Goal: Task Accomplishment & Management: Manage account settings

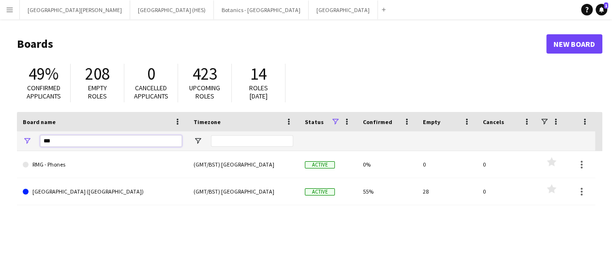
click at [112, 137] on input "***" at bounding box center [111, 141] width 142 height 12
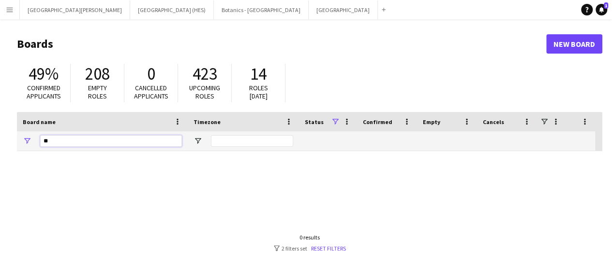
type input "*"
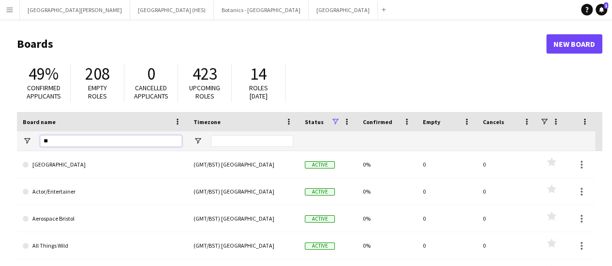
type input "***"
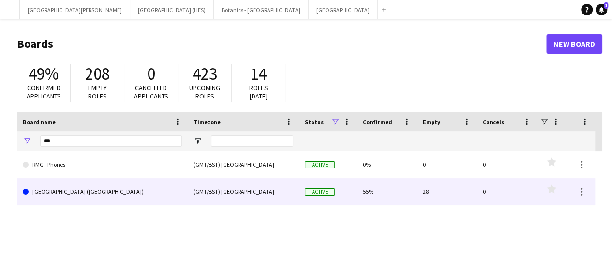
click at [79, 187] on link "[GEOGRAPHIC_DATA] ([GEOGRAPHIC_DATA])" at bounding box center [102, 191] width 159 height 27
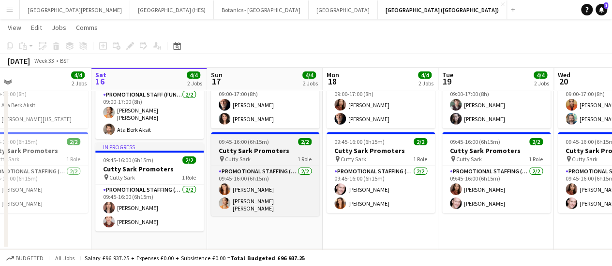
scroll to position [55, 0]
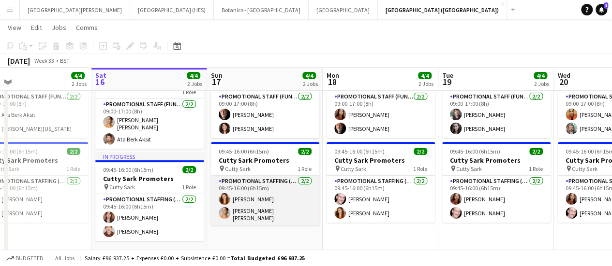
click at [261, 199] on app-card-role "Promotional Staffing (Brand Ambassadors) [DATE] 09:45-16:00 (6h15m) [PERSON_NAM…" at bounding box center [265, 201] width 108 height 50
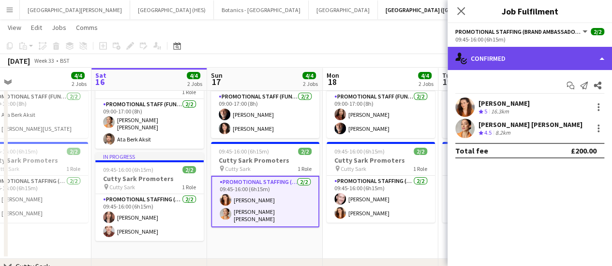
click at [547, 59] on div "single-neutral-actions-check-2 Confirmed" at bounding box center [529, 58] width 164 height 23
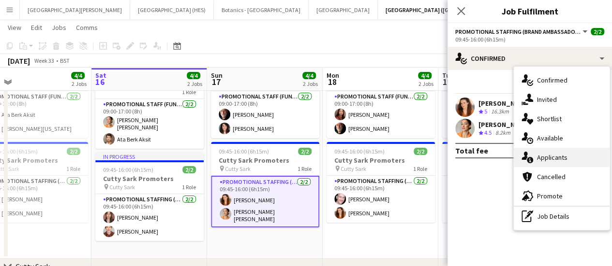
click at [562, 152] on div "single-neutral-actions-information Applicants" at bounding box center [561, 157] width 96 height 19
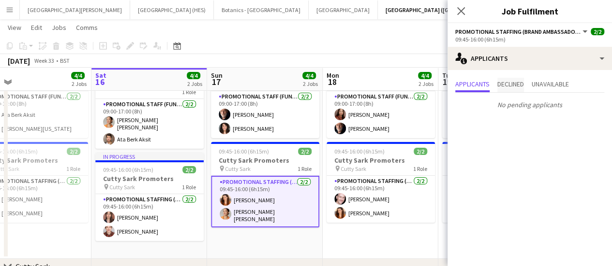
click at [509, 84] on span "Declined" at bounding box center [510, 84] width 27 height 7
click at [547, 87] on span "Unavailable" at bounding box center [549, 84] width 37 height 7
click at [487, 85] on span "Applicants" at bounding box center [472, 84] width 34 height 7
click at [339, 51] on app-toolbar "Copy Paste Paste Ctrl+V Paste with crew Ctrl+Shift+V Paste linked Job [GEOGRAPH…" at bounding box center [306, 46] width 612 height 16
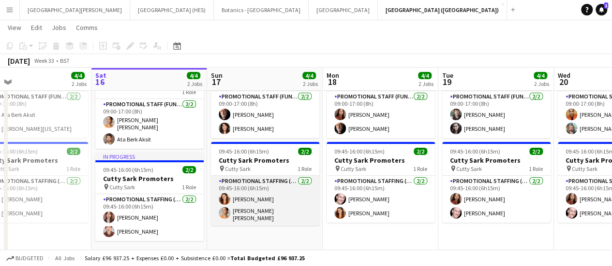
click at [292, 208] on app-card-role "Promotional Staffing (Brand Ambassadors) [DATE] 09:45-16:00 (6h15m) [PERSON_NAM…" at bounding box center [265, 201] width 108 height 50
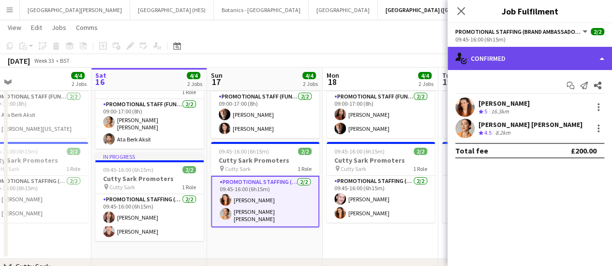
click at [526, 59] on div "single-neutral-actions-check-2 Confirmed" at bounding box center [529, 58] width 164 height 23
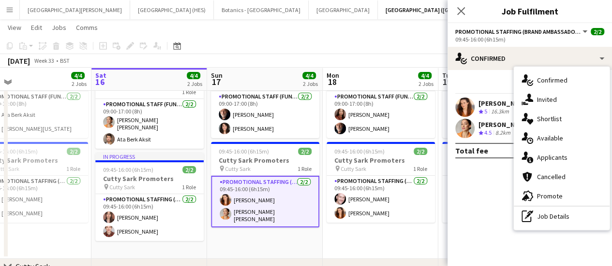
click at [499, 163] on div "Start chat Send notification Share [PERSON_NAME] Crew rating 5 16.3km [PERSON_N…" at bounding box center [529, 118] width 164 height 96
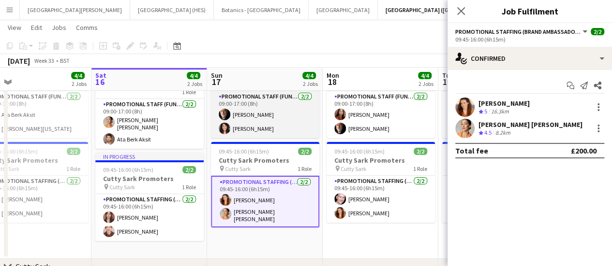
scroll to position [108, 0]
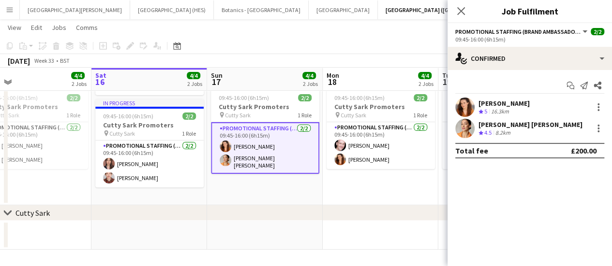
click at [262, 28] on app-page-menu "View Day view expanded Day view collapsed Month view Date picker Jump to [DATE]…" at bounding box center [306, 28] width 612 height 18
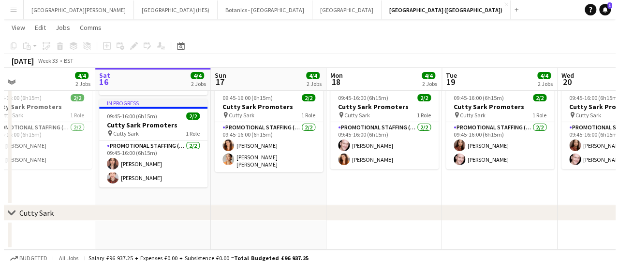
scroll to position [0, 0]
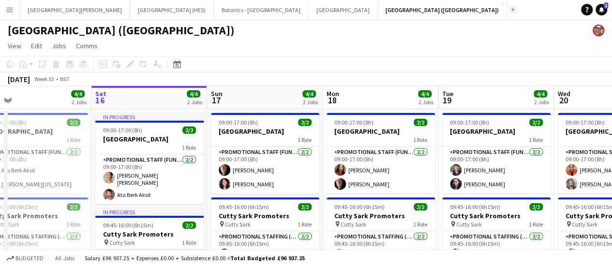
click at [509, 12] on button "Add" at bounding box center [513, 10] width 8 height 8
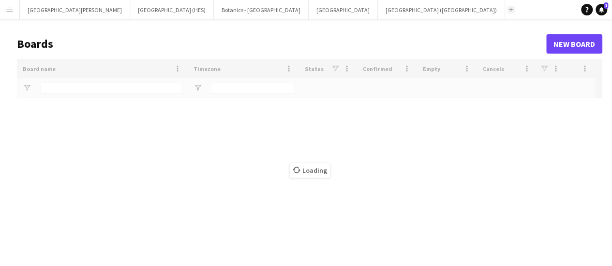
type input "***"
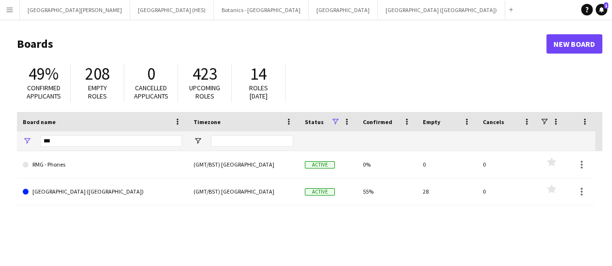
click at [13, 12] on app-icon "Menu" at bounding box center [10, 10] width 8 height 8
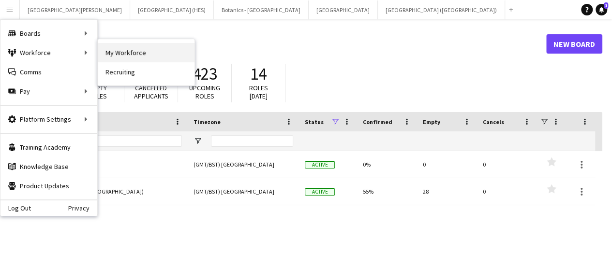
click at [125, 49] on link "My Workforce" at bounding box center [146, 52] width 97 height 19
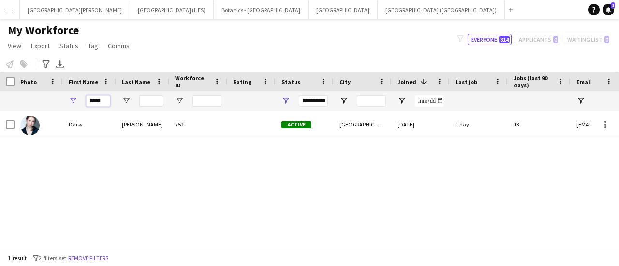
click at [101, 103] on input "*****" at bounding box center [98, 101] width 24 height 12
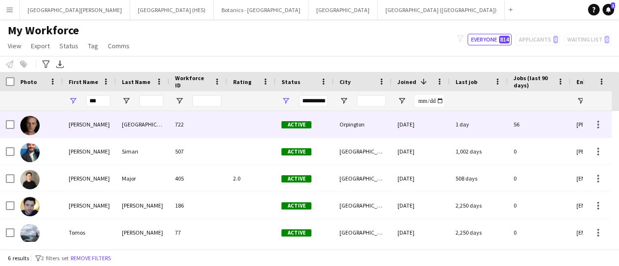
click at [107, 133] on div "[PERSON_NAME]" at bounding box center [89, 124] width 53 height 27
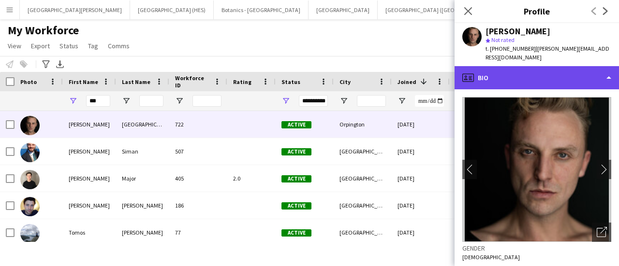
click at [522, 66] on div "profile Bio" at bounding box center [536, 77] width 164 height 23
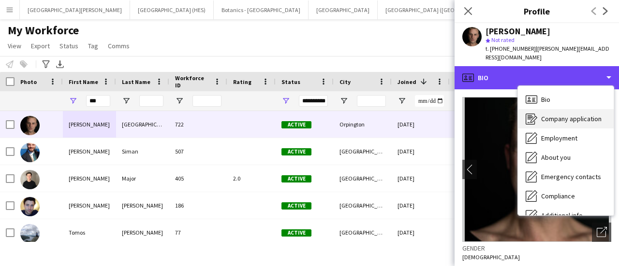
scroll to position [72, 0]
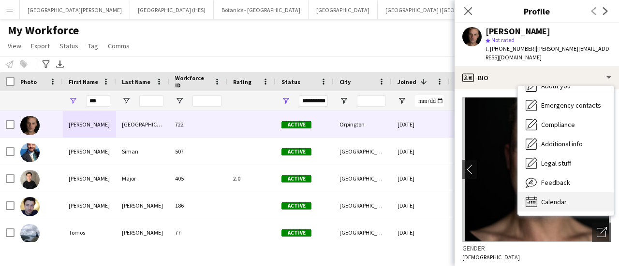
click at [549, 198] on span "Calendar" at bounding box center [554, 202] width 26 height 9
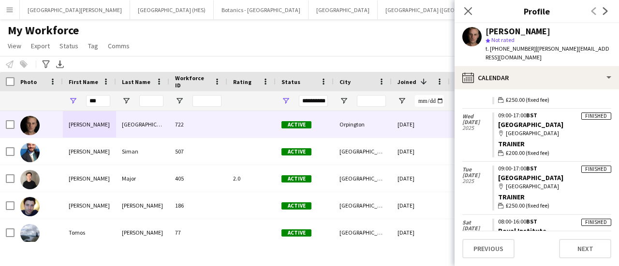
scroll to position [1570, 0]
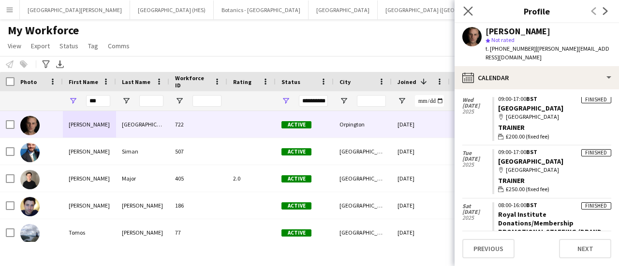
click at [462, 15] on app-icon "Close pop-in" at bounding box center [468, 11] width 14 height 14
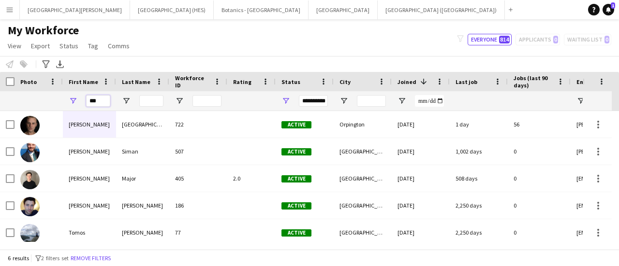
click at [98, 98] on input "***" at bounding box center [98, 101] width 24 height 12
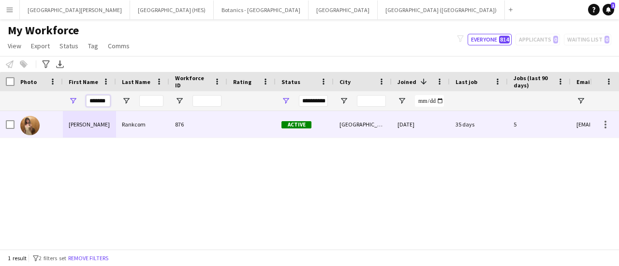
type input "*******"
click at [94, 127] on div "[PERSON_NAME]" at bounding box center [89, 124] width 53 height 27
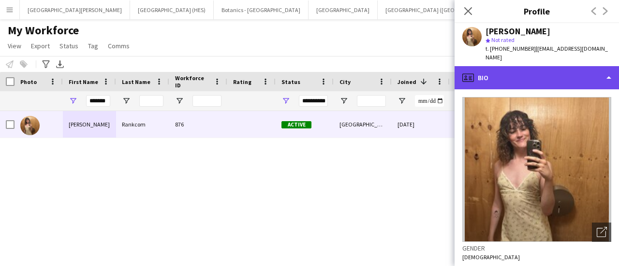
click at [518, 69] on div "profile Bio" at bounding box center [536, 77] width 164 height 23
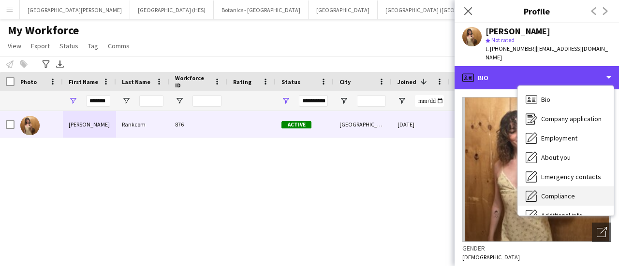
scroll to position [72, 0]
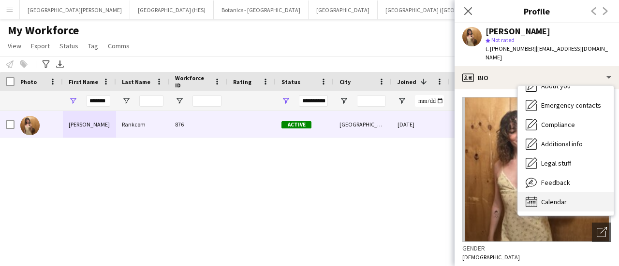
click at [550, 198] on span "Calendar" at bounding box center [554, 202] width 26 height 9
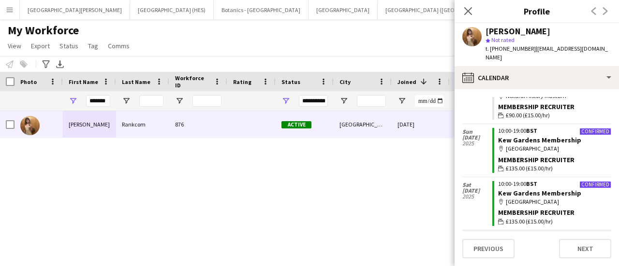
scroll to position [597, 0]
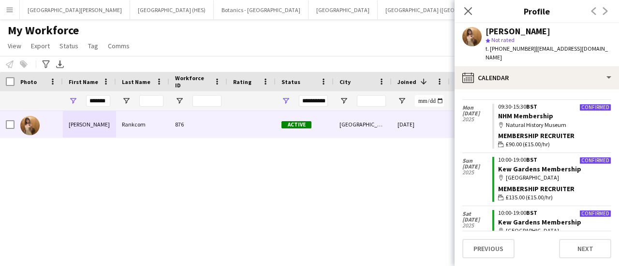
click at [411, 166] on div "[PERSON_NAME] 876 Active [GEOGRAPHIC_DATA] [DATE] 35 days 5 [EMAIL_ADDRESS][DOM…" at bounding box center [295, 176] width 590 height 131
click at [232, 37] on div "My Workforce View Views Default view New view Update view Delete view Edit name…" at bounding box center [309, 39] width 619 height 33
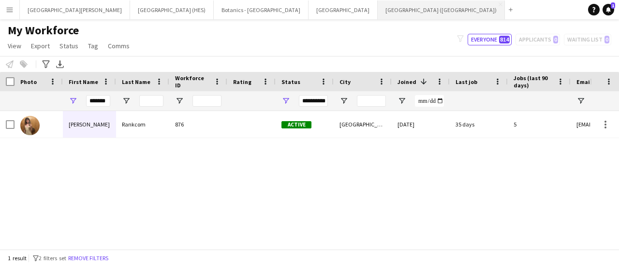
click at [378, 8] on button "[GEOGRAPHIC_DATA] (RMG) Close" at bounding box center [441, 9] width 127 height 19
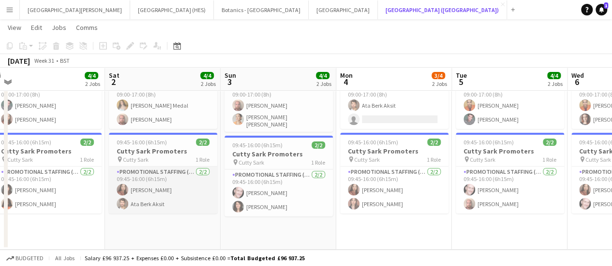
scroll to position [0, 239]
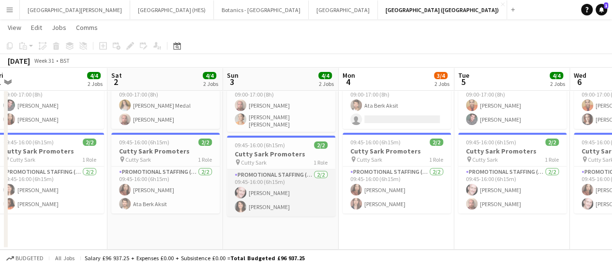
click at [239, 204] on app-user-avatar at bounding box center [240, 207] width 12 height 12
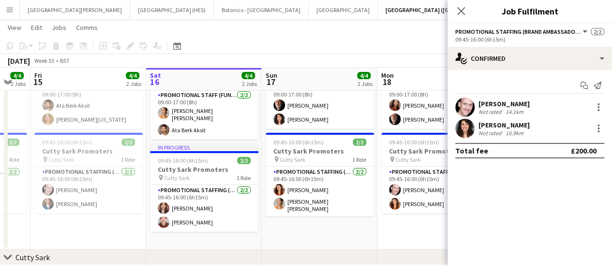
scroll to position [36, 0]
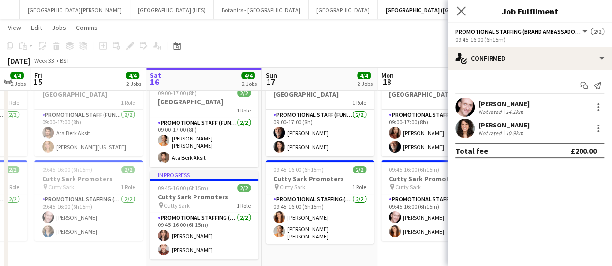
click at [455, 10] on app-icon "Close pop-in" at bounding box center [461, 11] width 14 height 14
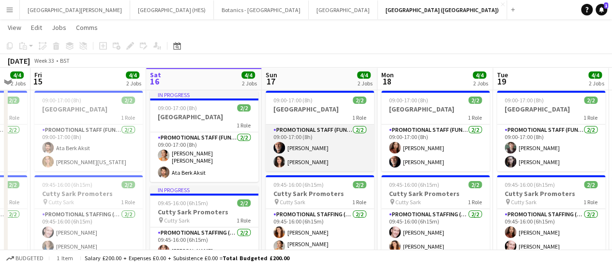
scroll to position [21, 0]
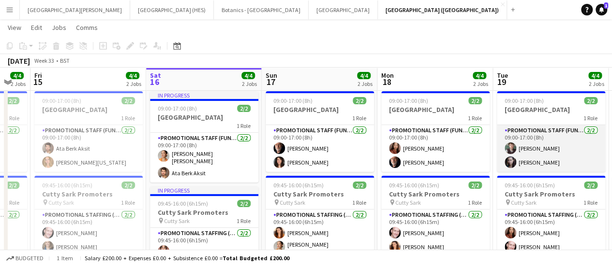
click at [512, 157] on app-user-avatar at bounding box center [510, 163] width 12 height 12
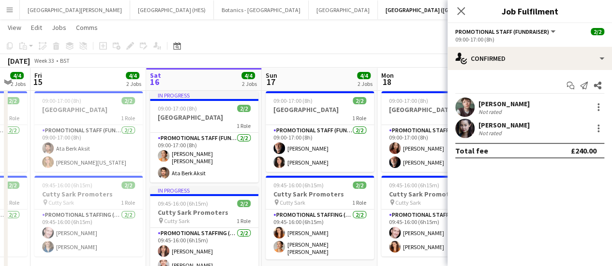
click at [457, 127] on app-user-avatar at bounding box center [464, 128] width 19 height 19
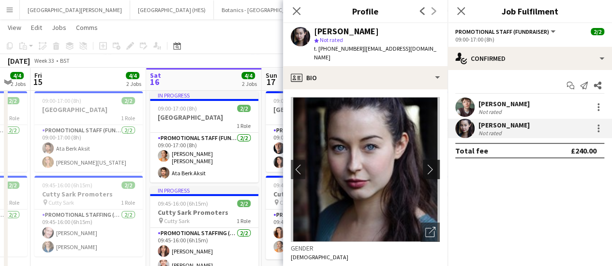
click at [423, 166] on button "chevron-right" at bounding box center [432, 169] width 19 height 19
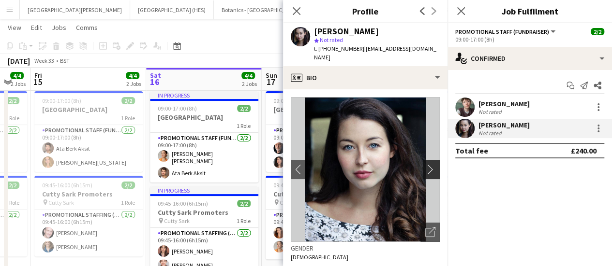
click at [423, 166] on button "chevron-right" at bounding box center [432, 169] width 19 height 19
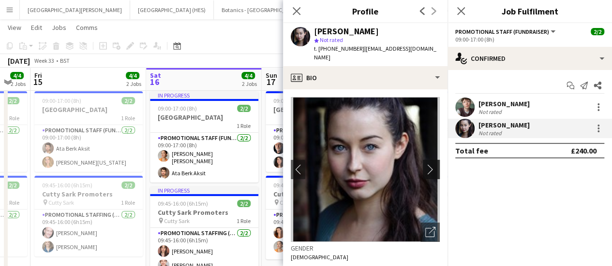
click at [423, 166] on button "chevron-right" at bounding box center [432, 169] width 19 height 19
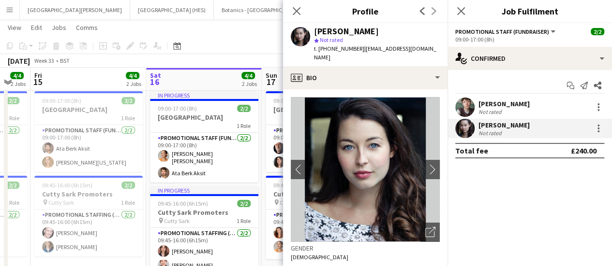
click at [226, 57] on div "[DATE] Week 33 • BST" at bounding box center [306, 61] width 612 height 14
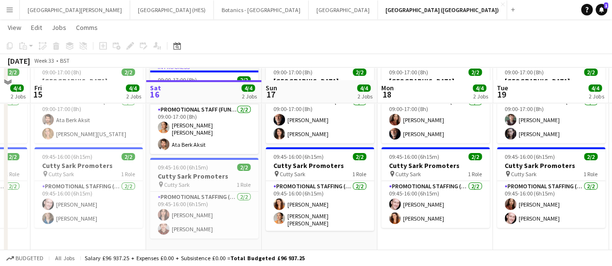
scroll to position [62, 0]
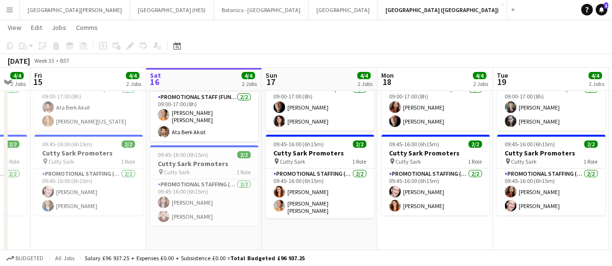
click at [337, 205] on app-card-role "Promotional Staffing (Brand Ambassadors) [DATE] 09:45-16:00 (6h15m) [PERSON_NAM…" at bounding box center [319, 194] width 108 height 50
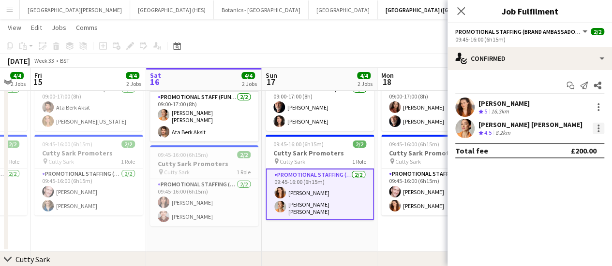
click at [596, 126] on div at bounding box center [598, 129] width 12 height 12
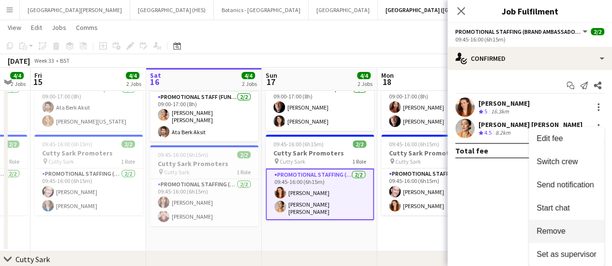
click at [559, 229] on span "Remove" at bounding box center [550, 231] width 29 height 8
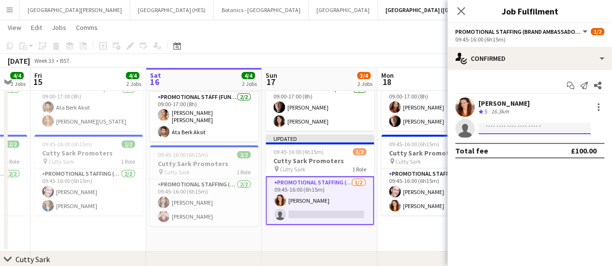
click at [523, 125] on input at bounding box center [534, 129] width 112 height 12
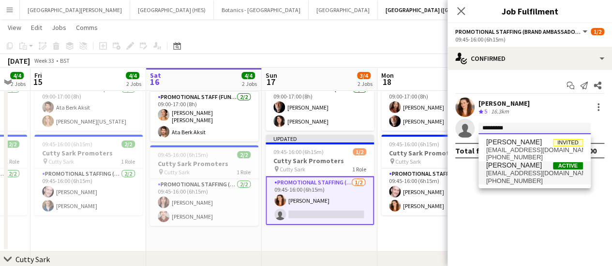
type input "*********"
click at [509, 165] on span "[PERSON_NAME]" at bounding box center [514, 165] width 56 height 8
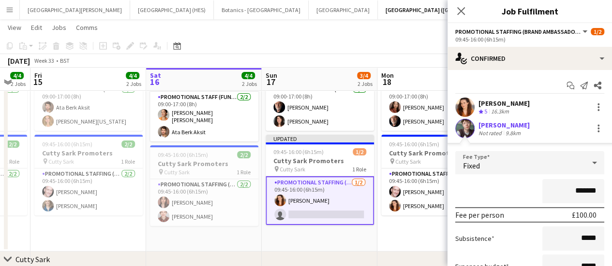
click at [572, 190] on input "*******" at bounding box center [573, 191] width 62 height 24
click at [573, 191] on input "*******" at bounding box center [573, 191] width 62 height 24
type input "****"
click at [530, 193] on div "****" at bounding box center [529, 191] width 149 height 24
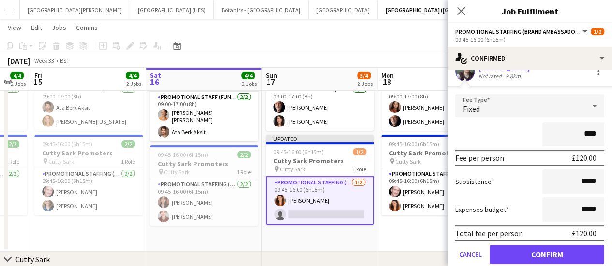
scroll to position [91, 0]
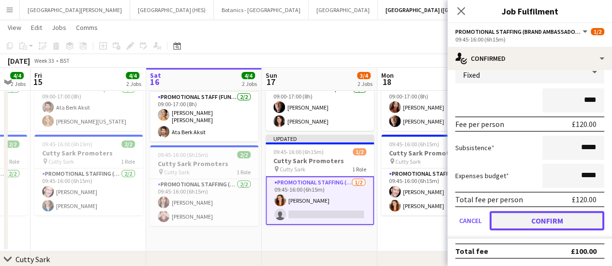
click at [538, 216] on button "Confirm" at bounding box center [546, 220] width 115 height 19
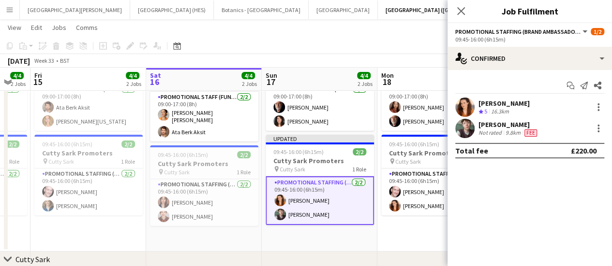
scroll to position [0, 0]
click at [376, 243] on app-date-cell "09:00-17:00 (8h) 2/2 Royal Observatory 1 Role Promotional Staff (Fundraiser) [D…" at bounding box center [320, 148] width 116 height 205
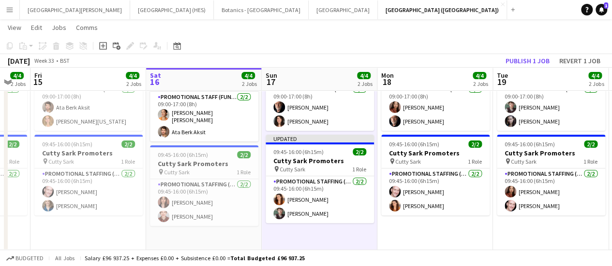
click at [465, 44] on app-toolbar "Copy Paste Paste Ctrl+V Paste with crew Ctrl+Shift+V Paste linked Job [GEOGRAPH…" at bounding box center [306, 46] width 612 height 16
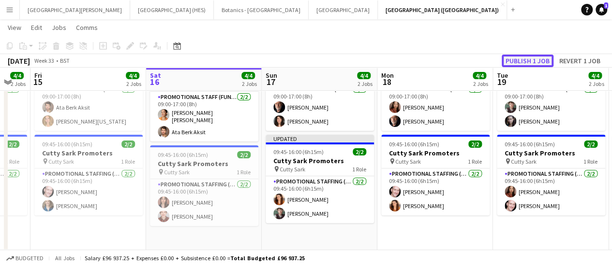
click at [525, 56] on button "Publish 1 job" at bounding box center [527, 61] width 52 height 13
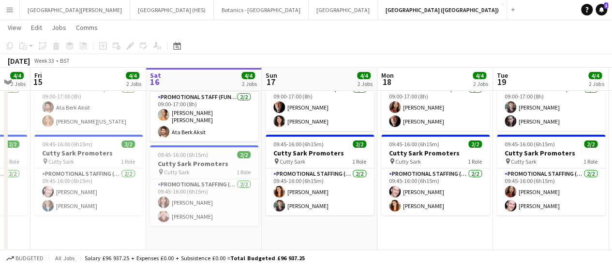
click at [11, 13] on app-icon "Menu" at bounding box center [10, 10] width 8 height 8
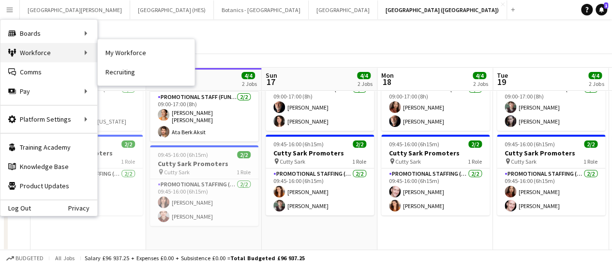
click at [30, 56] on div "Workforce Workforce" at bounding box center [48, 52] width 97 height 19
click at [38, 56] on div "Workforce Workforce" at bounding box center [48, 52] width 97 height 19
click at [91, 57] on div "Workforce Workforce" at bounding box center [48, 52] width 97 height 19
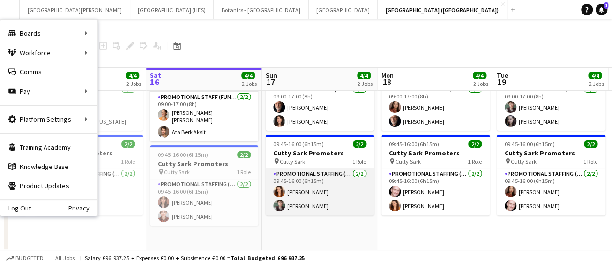
click at [309, 189] on app-card-role "Promotional Staffing (Brand Ambassadors) [DATE] 09:45-16:00 (6h15m) [PERSON_NAM…" at bounding box center [319, 192] width 108 height 47
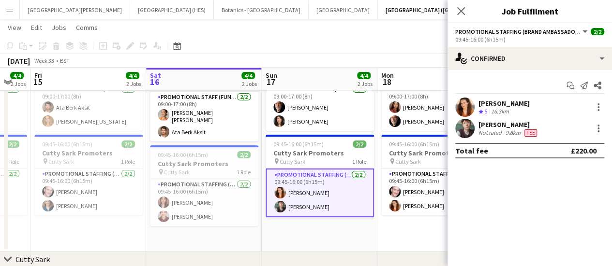
click at [457, 136] on div at bounding box center [464, 128] width 19 height 19
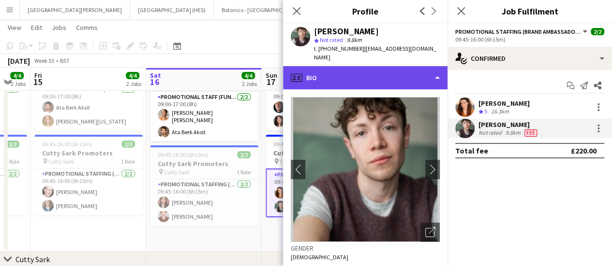
click at [406, 68] on div "profile Bio" at bounding box center [365, 77] width 164 height 23
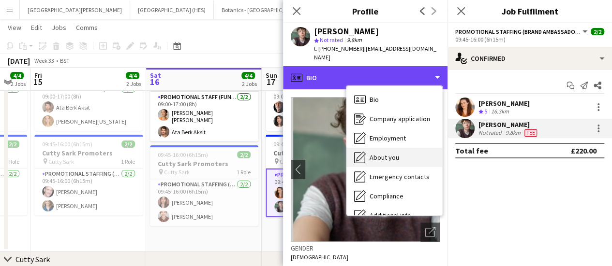
scroll to position [72, 0]
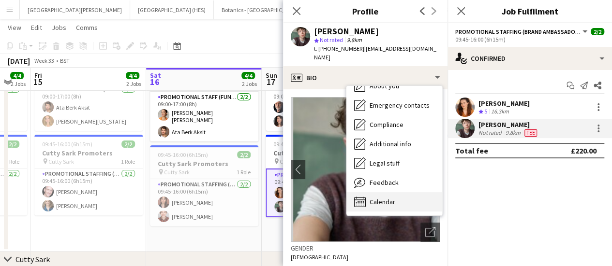
click at [399, 193] on div "Calendar Calendar" at bounding box center [394, 201] width 96 height 19
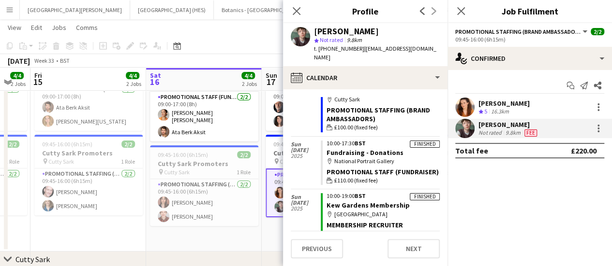
scroll to position [391, 0]
